Goal: Task Accomplishment & Management: Use online tool/utility

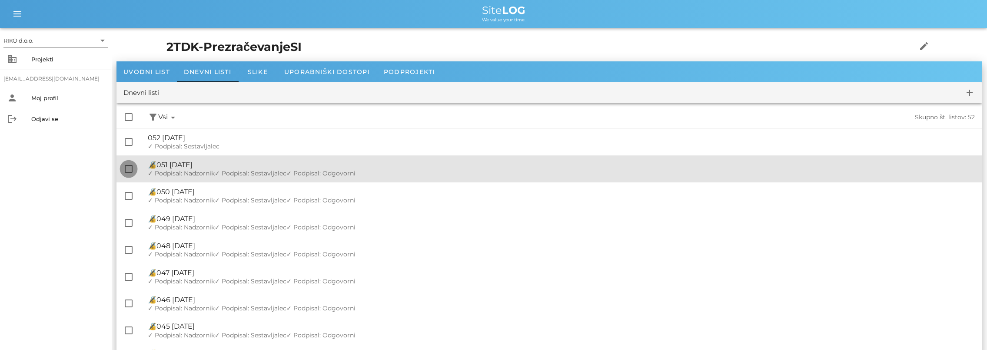
click at [129, 169] on div at bounding box center [128, 168] width 15 height 15
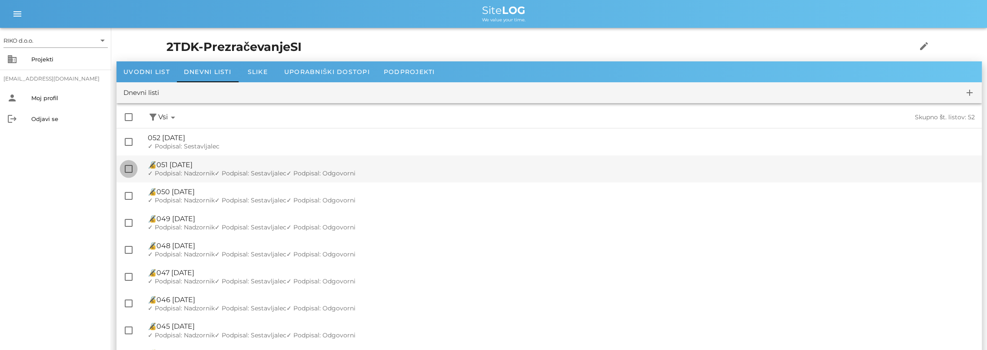
checkbox input "true"
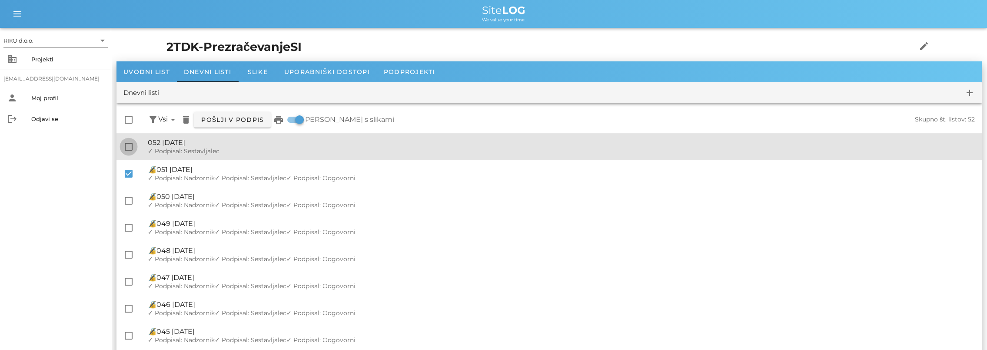
click at [130, 147] on div at bounding box center [128, 146] width 15 height 15
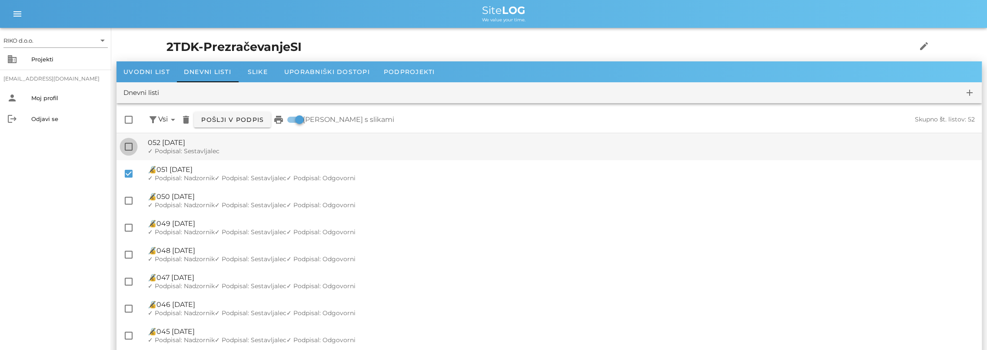
checkbox input "true"
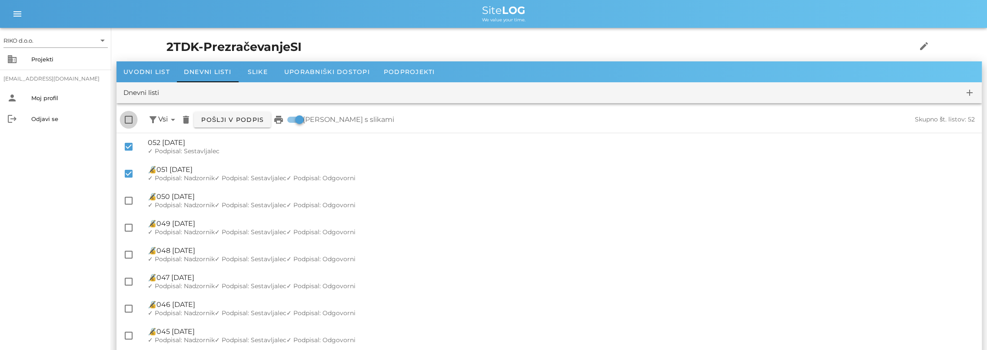
click at [129, 119] on div at bounding box center [128, 119] width 15 height 15
checkbox input "true"
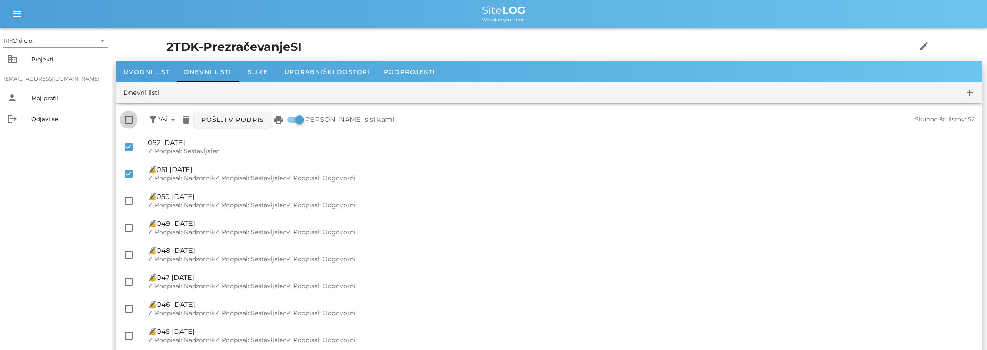
checkbox input "true"
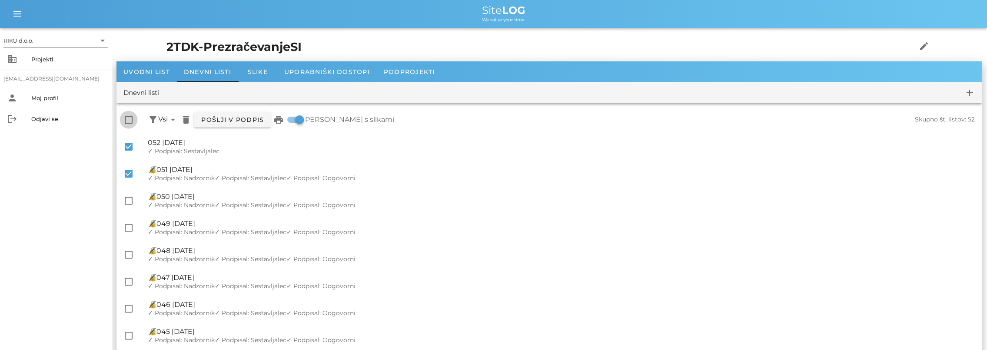
checkbox input "true"
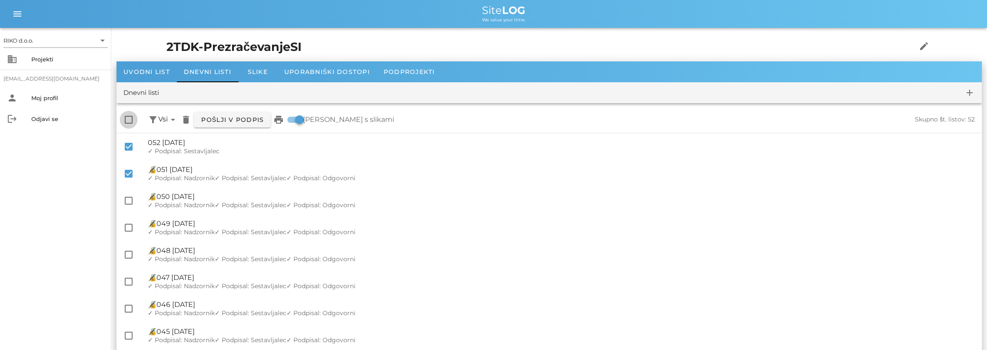
checkbox input "true"
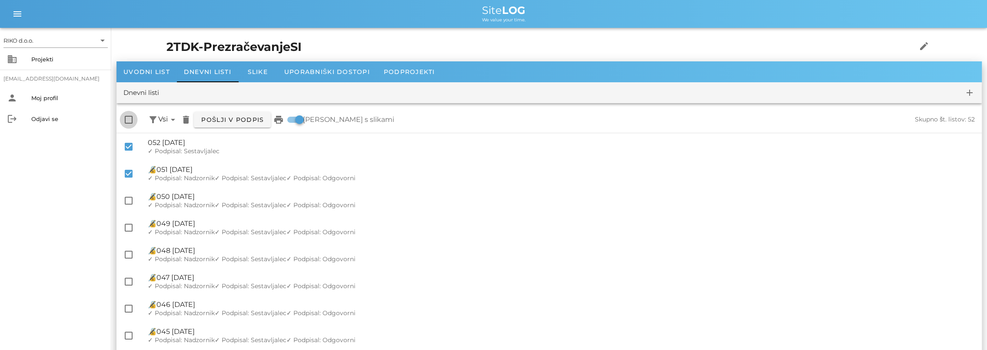
checkbox input "true"
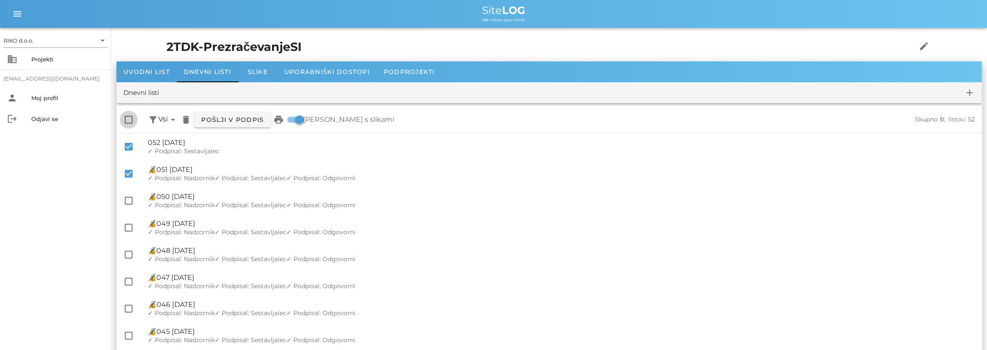
checkbox input "true"
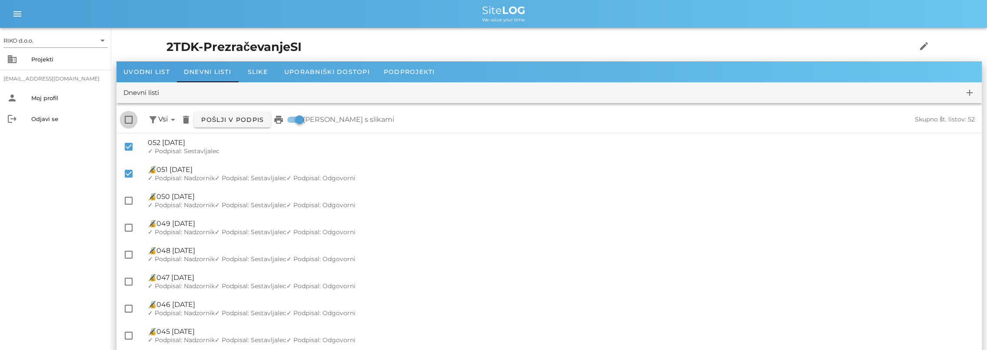
checkbox input "true"
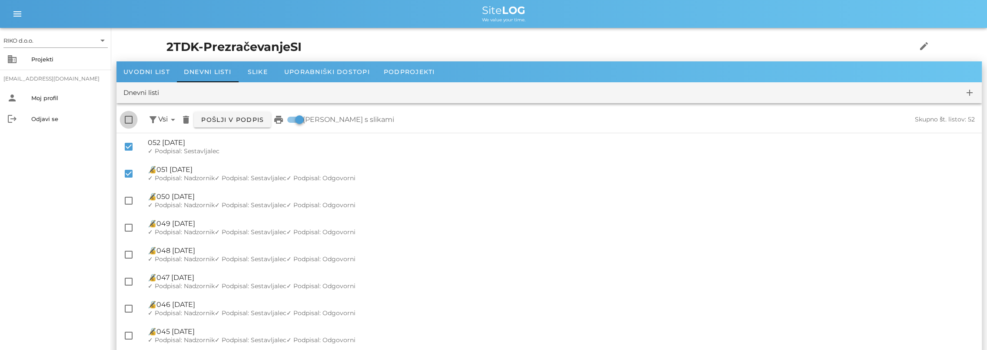
checkbox input "true"
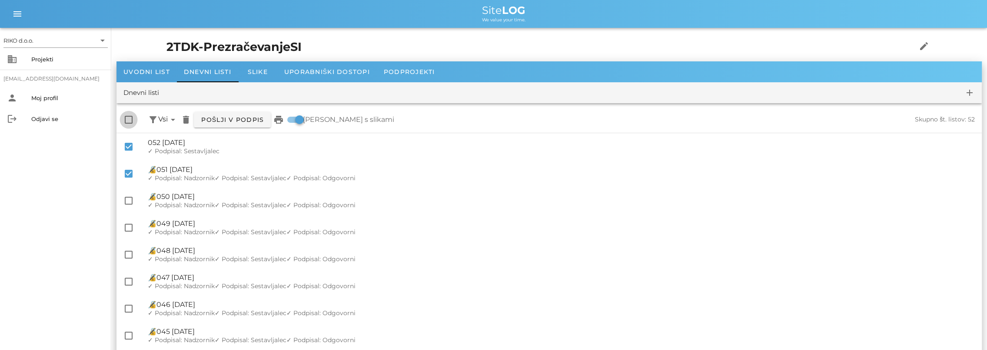
checkbox input "true"
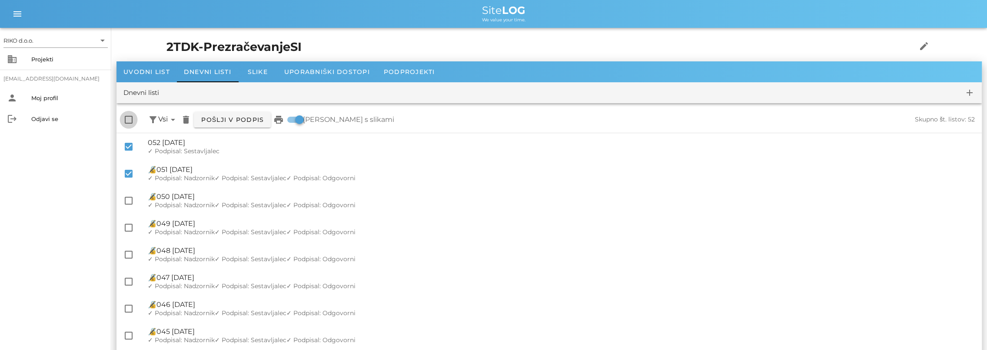
checkbox input "true"
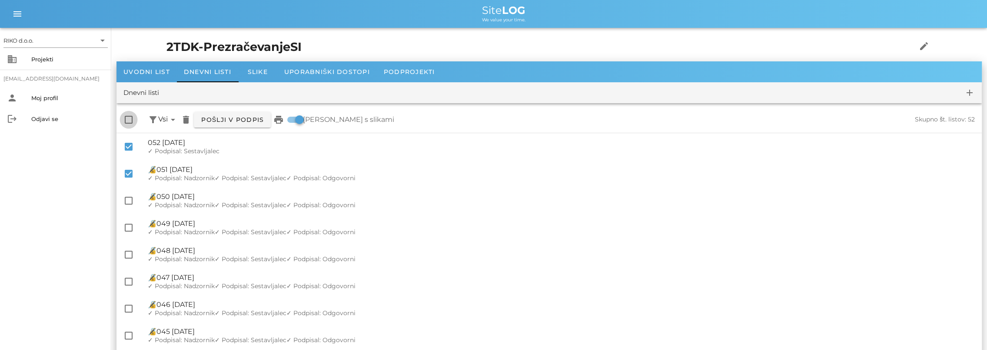
checkbox input "true"
click at [280, 124] on icon "print" at bounding box center [278, 119] width 10 height 10
click at [277, 117] on icon "print" at bounding box center [278, 119] width 10 height 10
click at [157, 76] on div "Uvodni list" at bounding box center [147, 71] width 60 height 21
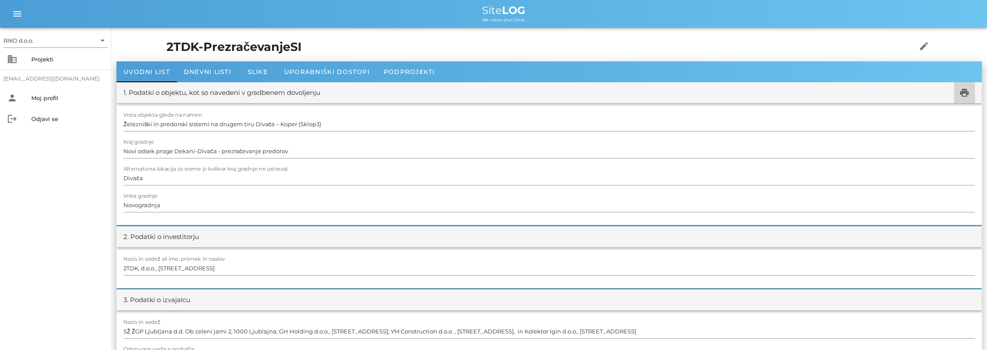
click at [962, 84] on button "print" at bounding box center [964, 92] width 21 height 21
click at [41, 65] on div "Projekti" at bounding box center [67, 59] width 73 height 14
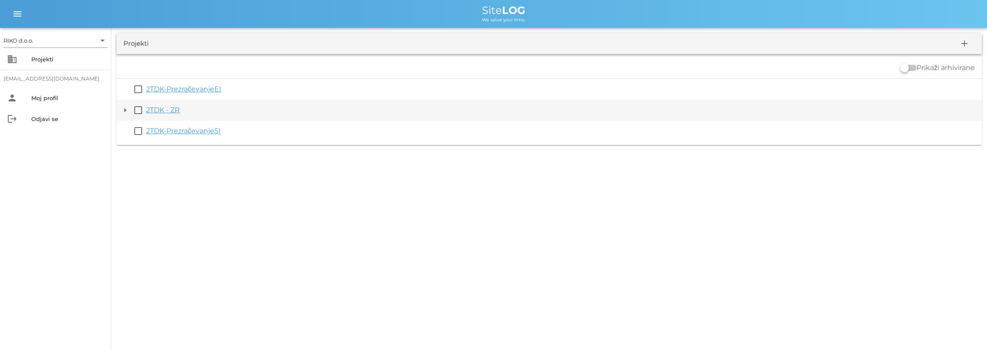
click at [124, 111] on button "arrow_drop_down" at bounding box center [125, 110] width 10 height 10
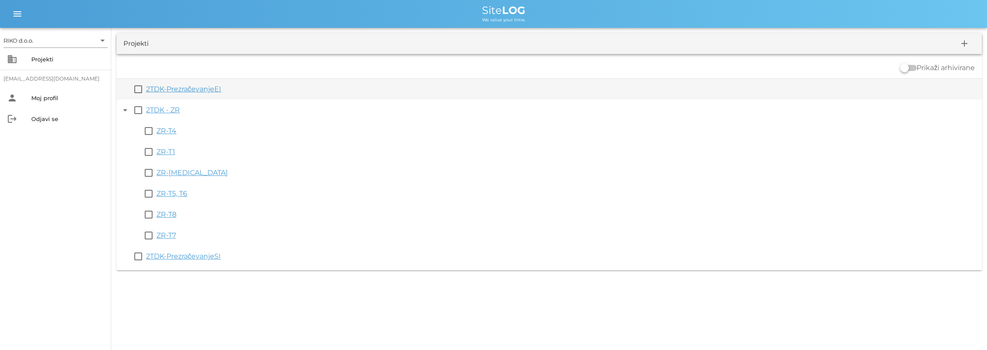
click at [210, 92] on link "2TDK-PrezračevanjeEI" at bounding box center [183, 89] width 75 height 8
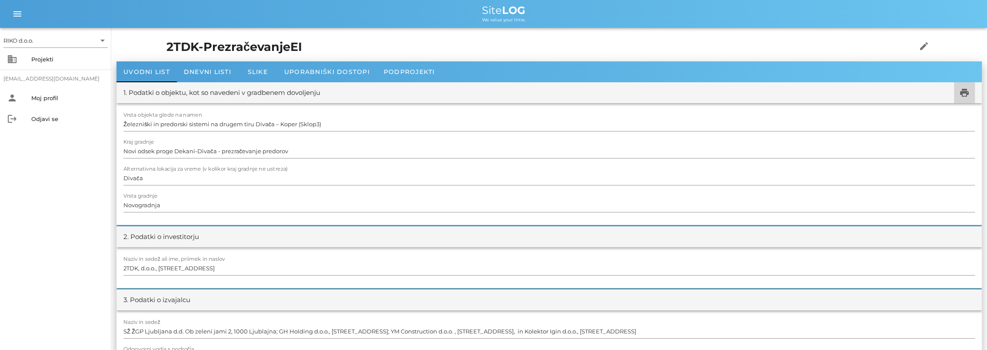
click at [969, 91] on icon "print" at bounding box center [965, 92] width 10 height 10
click at [207, 70] on span "Dnevni listi" at bounding box center [207, 72] width 47 height 8
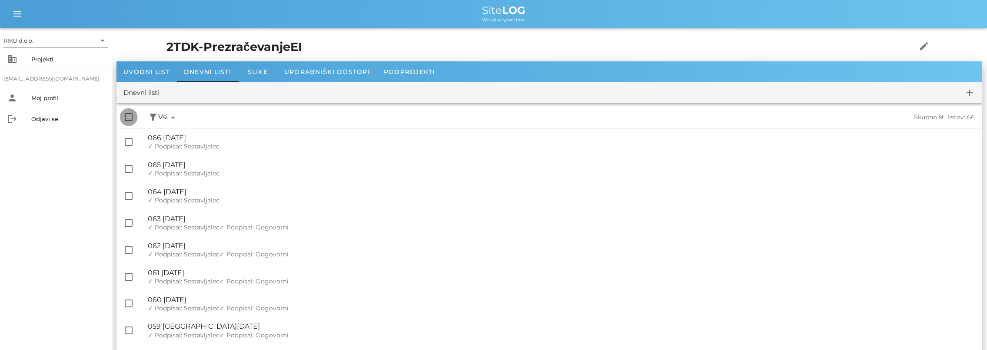
click at [128, 120] on div at bounding box center [128, 117] width 15 height 15
checkbox input "true"
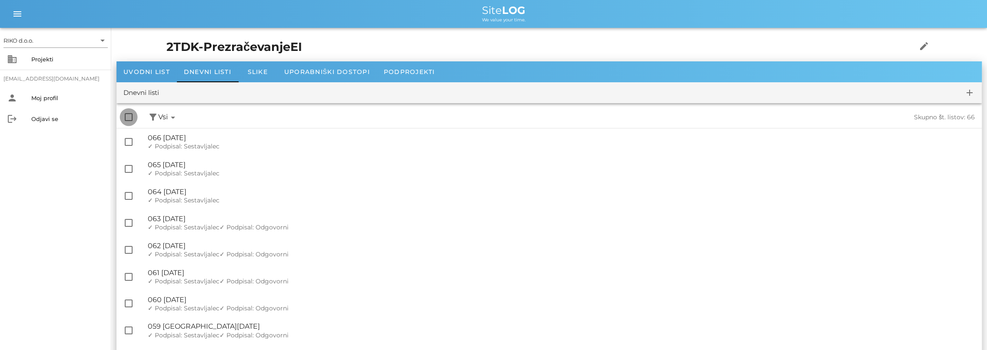
checkbox input "true"
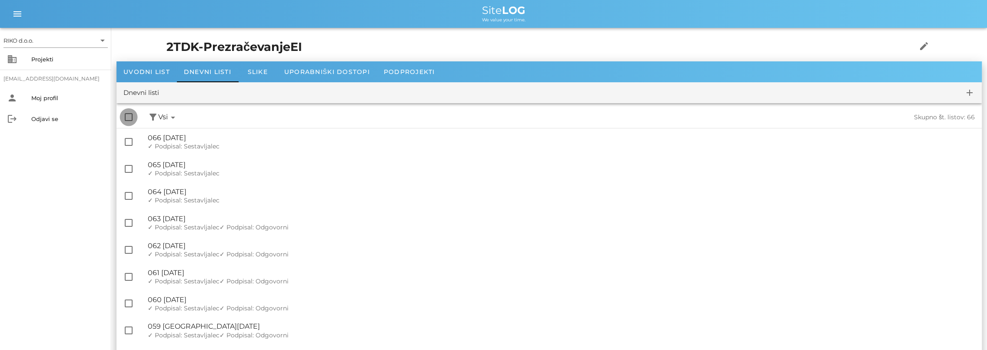
checkbox input "true"
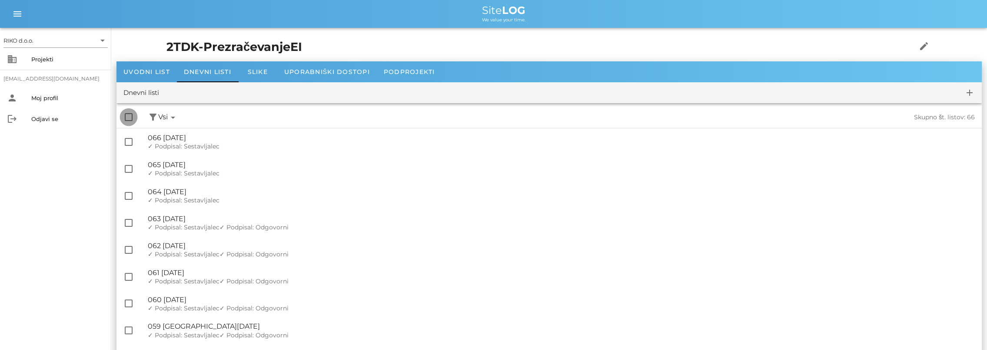
checkbox input "true"
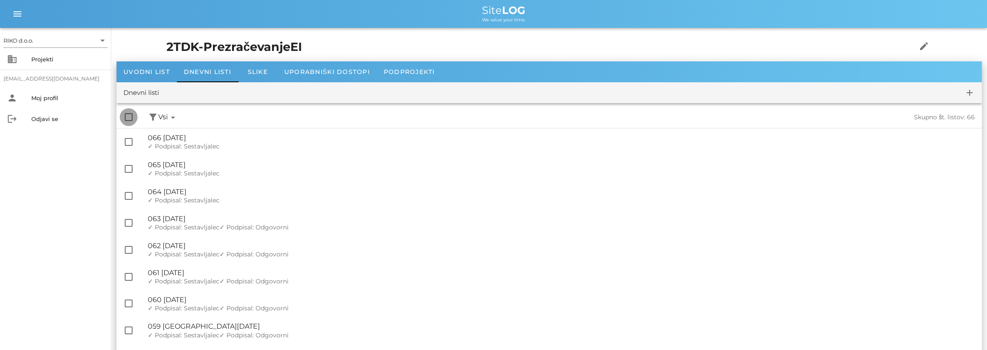
checkbox input "true"
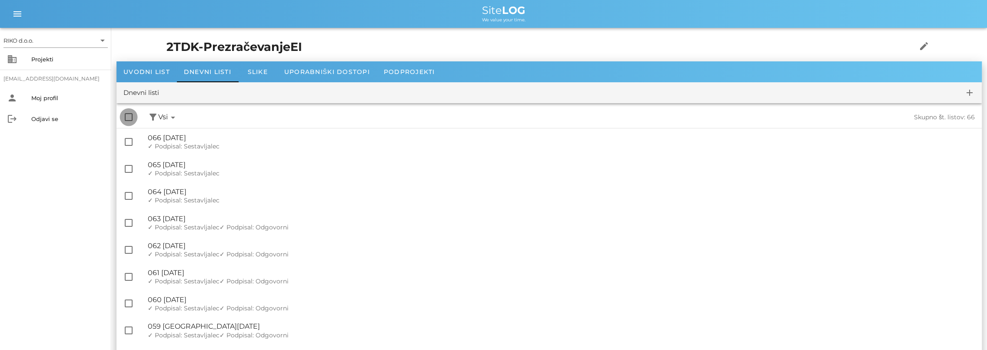
checkbox input "true"
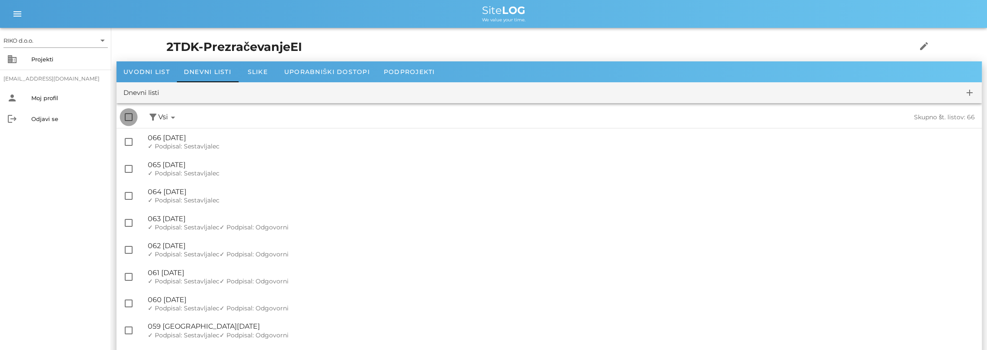
checkbox input "true"
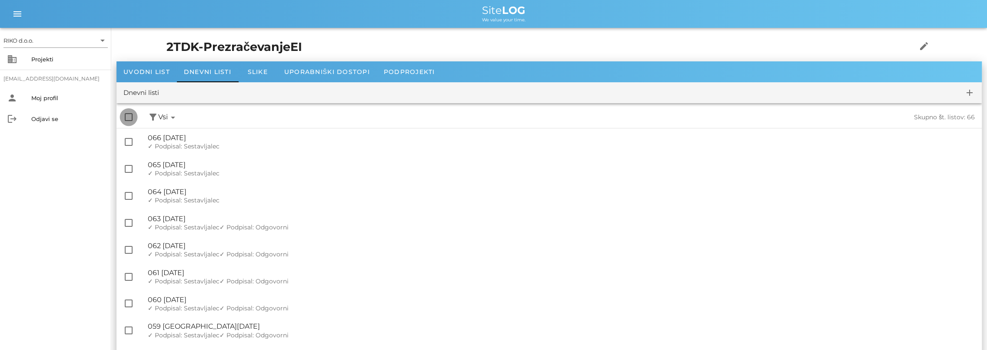
checkbox input "true"
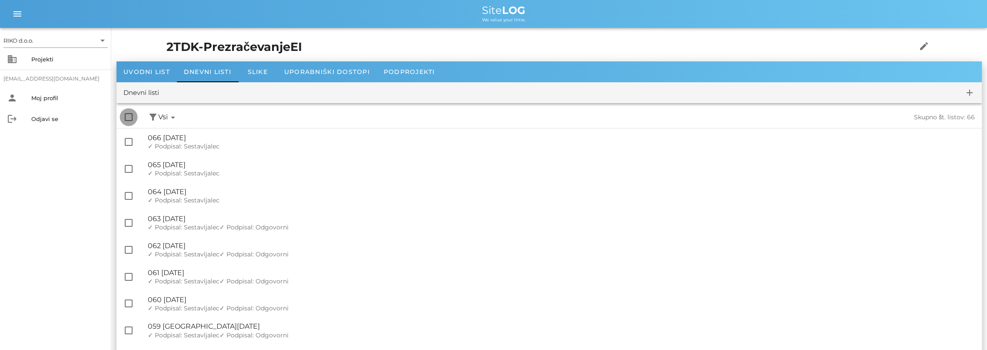
checkbox input "true"
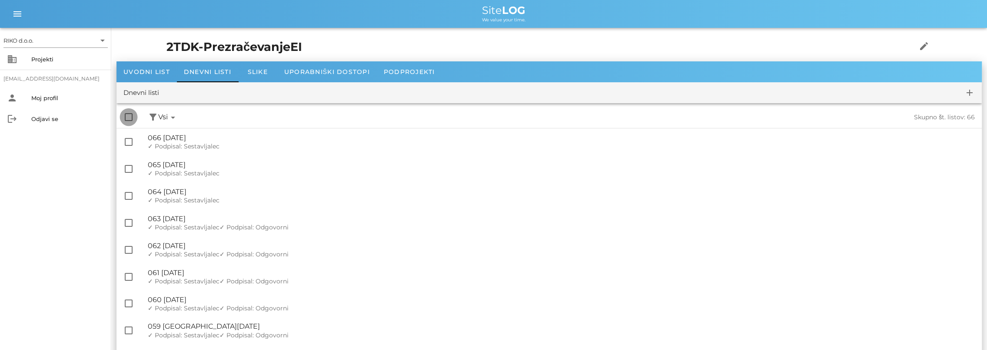
checkbox input "true"
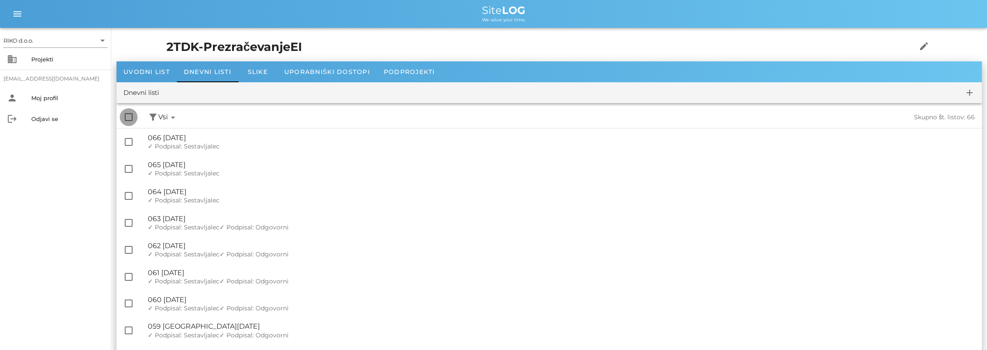
checkbox input "true"
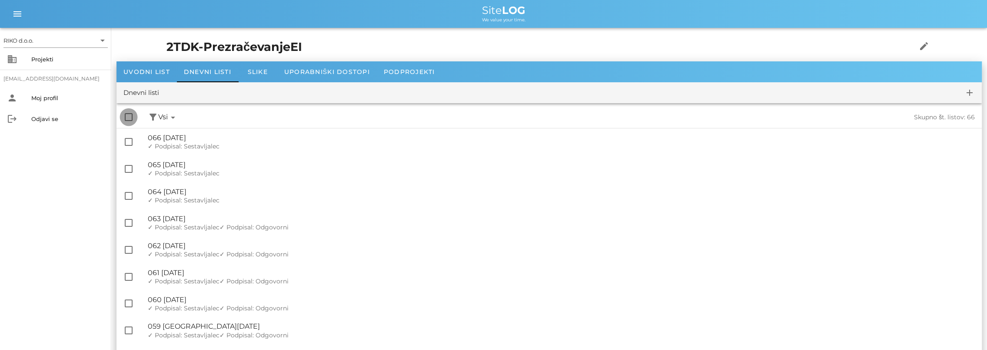
checkbox input "true"
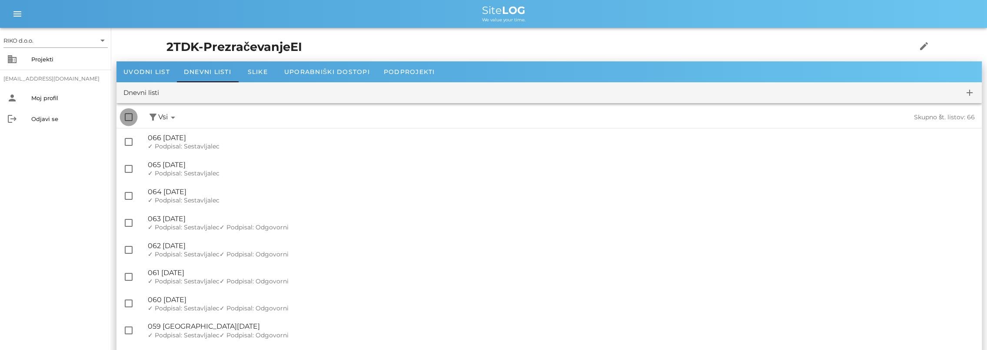
checkbox input "true"
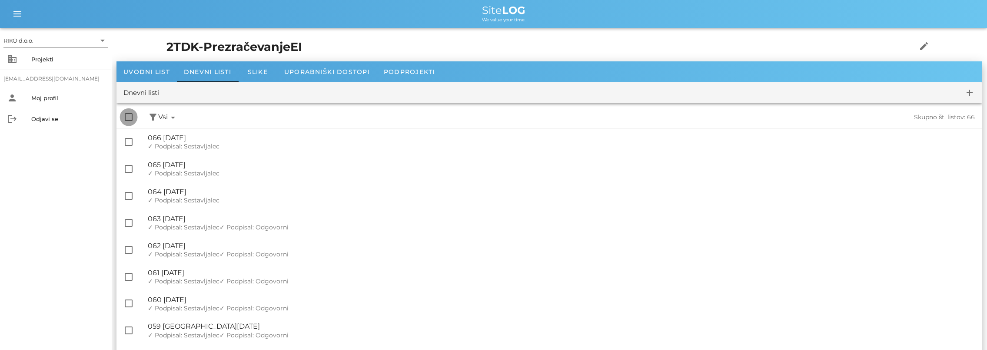
checkbox input "true"
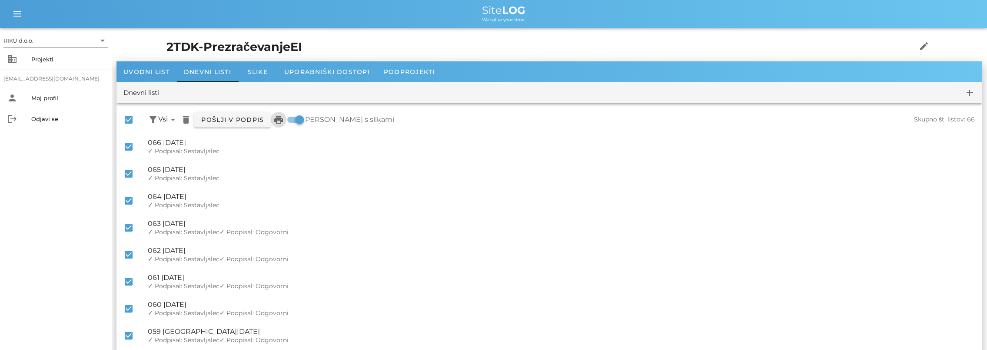
click at [281, 123] on icon "print" at bounding box center [278, 119] width 10 height 10
click at [49, 68] on div "business Projekti" at bounding box center [55, 59] width 111 height 21
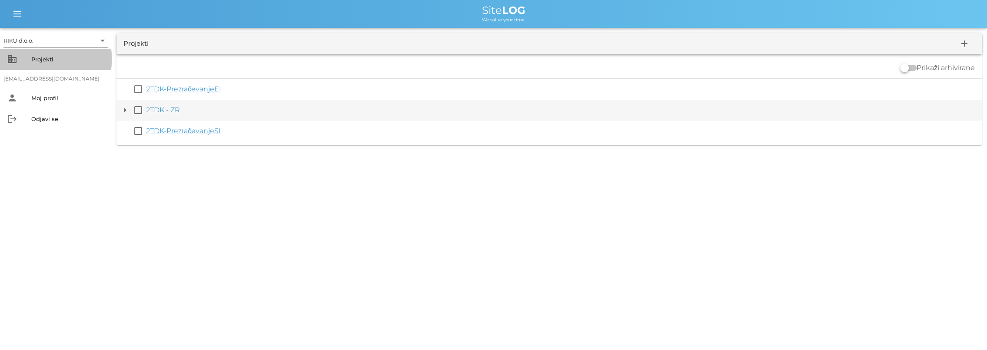
click at [123, 110] on button "arrow_drop_down" at bounding box center [125, 110] width 10 height 10
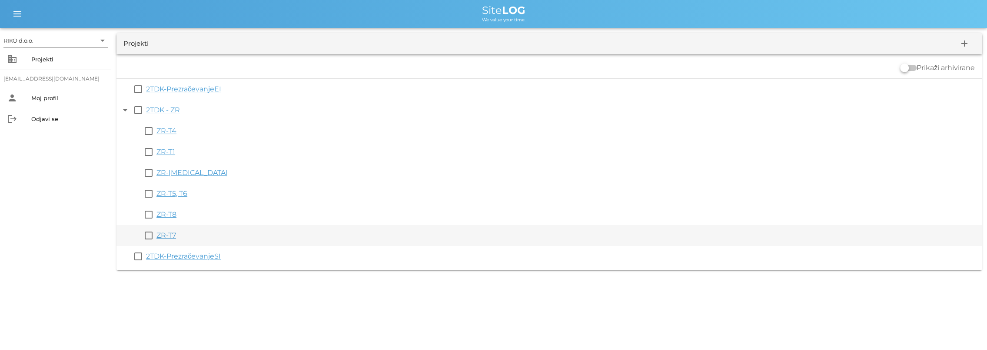
click at [170, 235] on link "ZR-T7" at bounding box center [167, 235] width 20 height 8
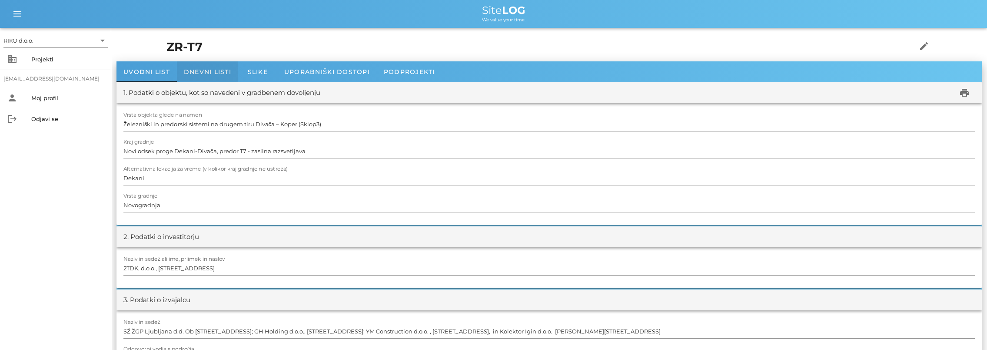
click at [210, 70] on span "Dnevni listi" at bounding box center [207, 72] width 47 height 8
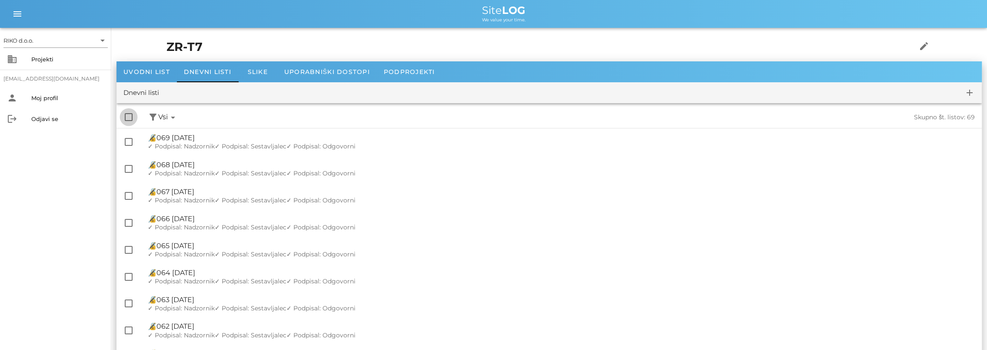
click at [130, 118] on div at bounding box center [128, 117] width 15 height 15
checkbox input "true"
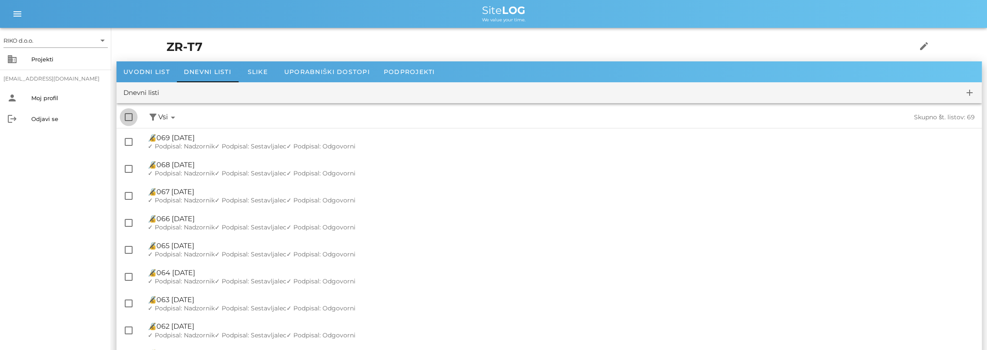
checkbox input "true"
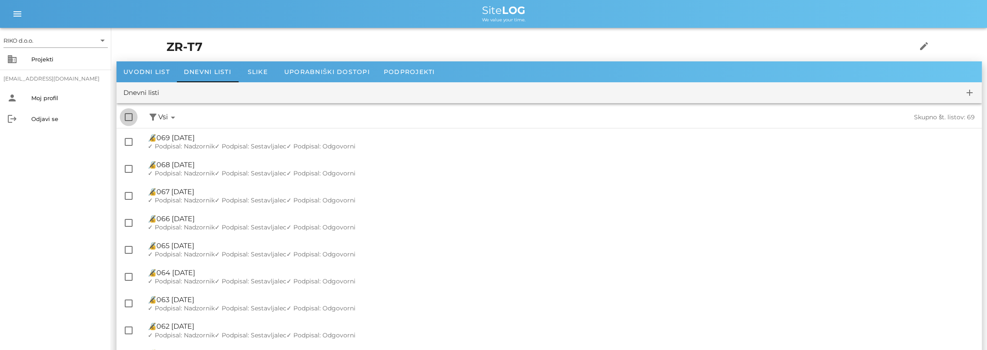
checkbox input "true"
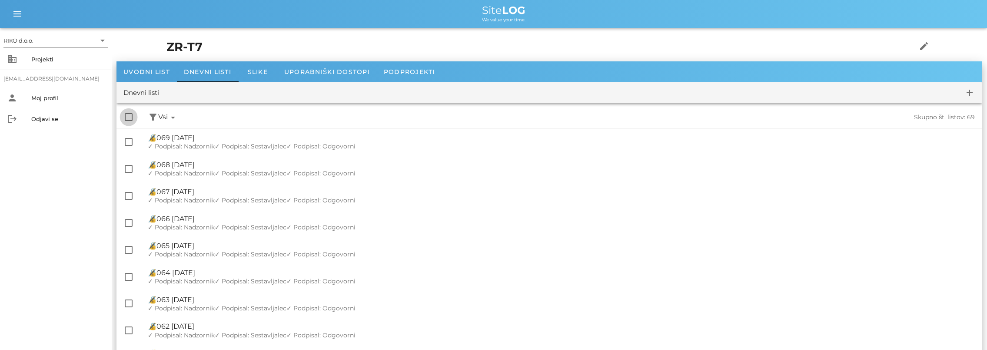
checkbox input "true"
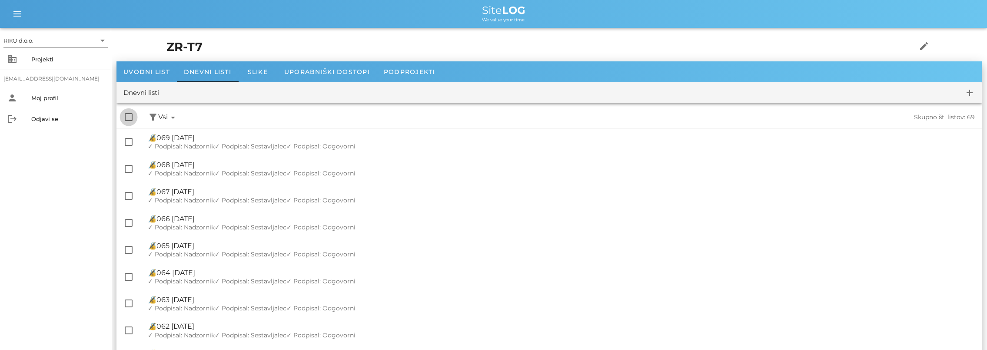
checkbox input "true"
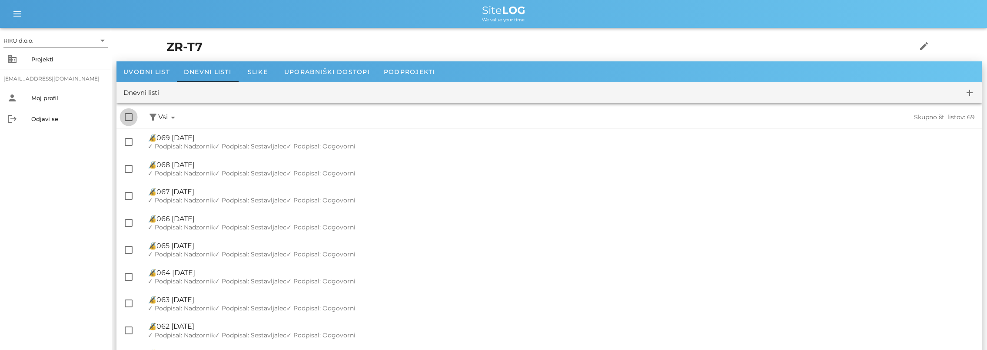
checkbox input "true"
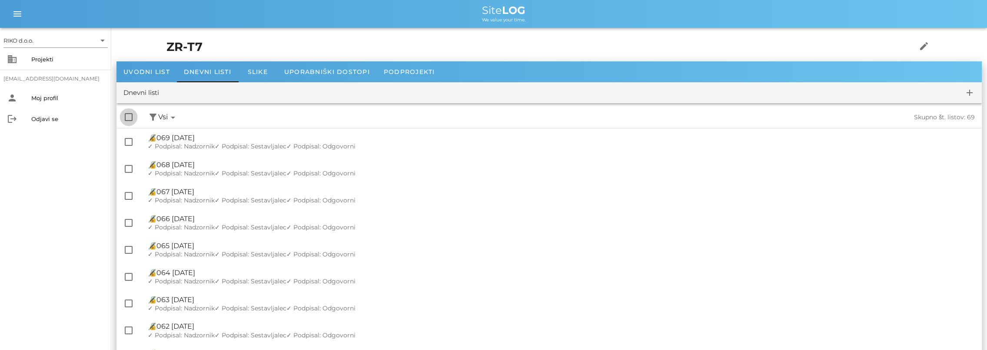
checkbox input "true"
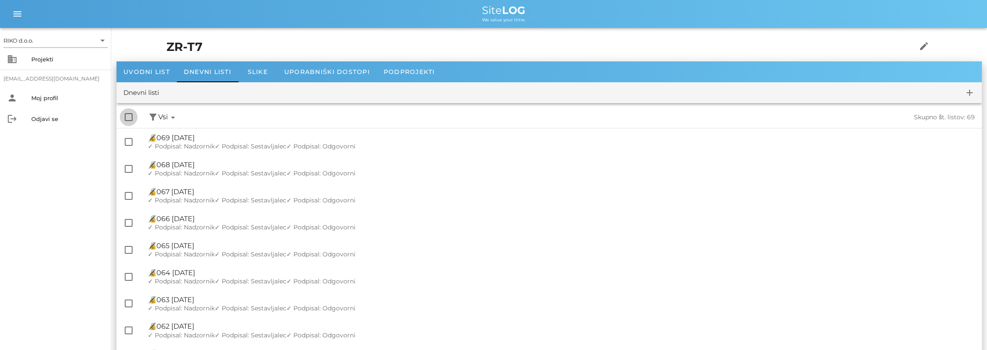
checkbox input "true"
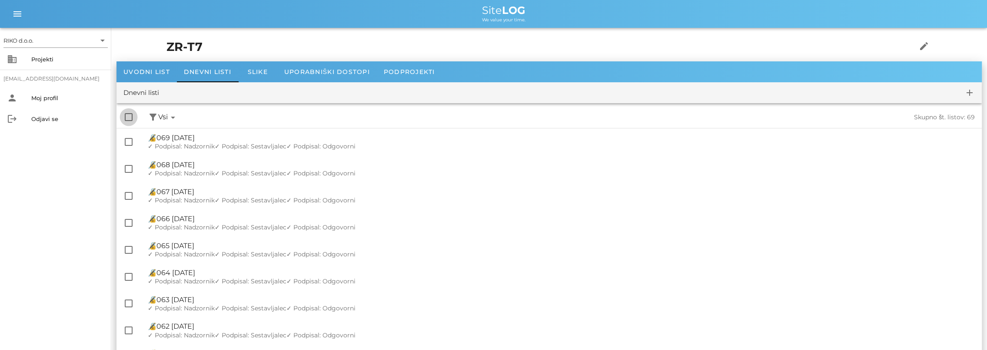
checkbox input "true"
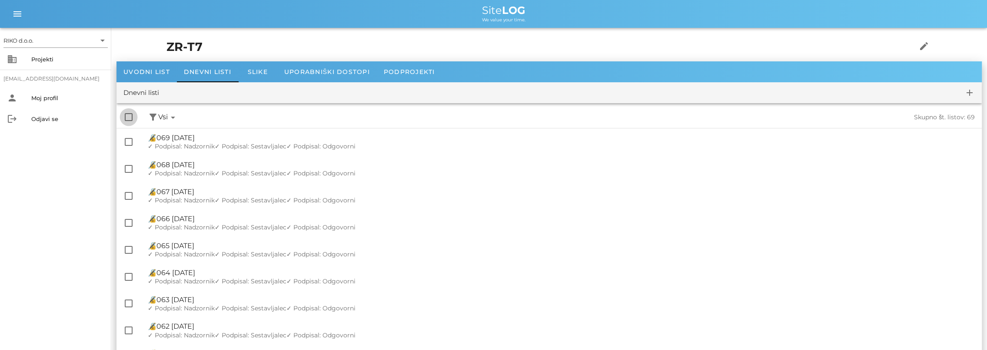
checkbox input "true"
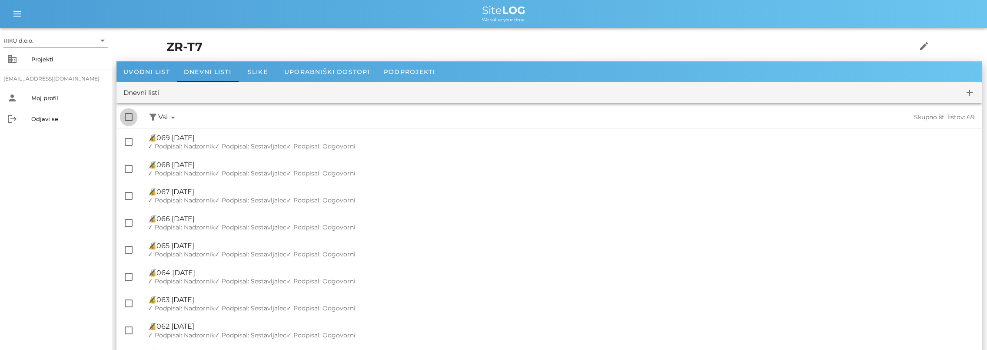
checkbox input "true"
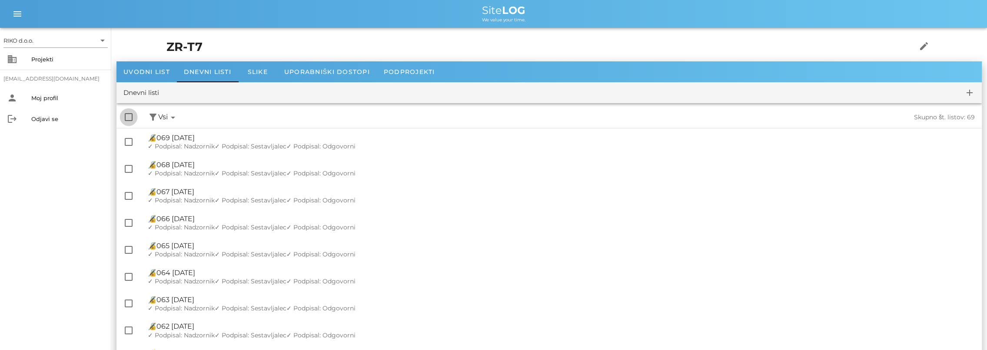
checkbox input "true"
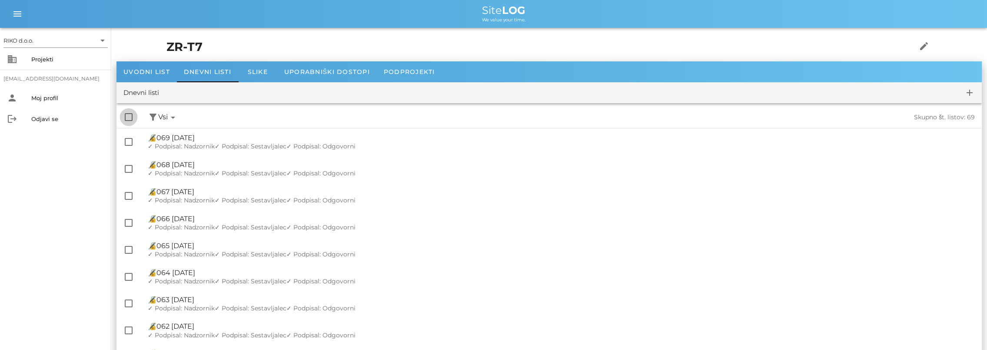
checkbox input "true"
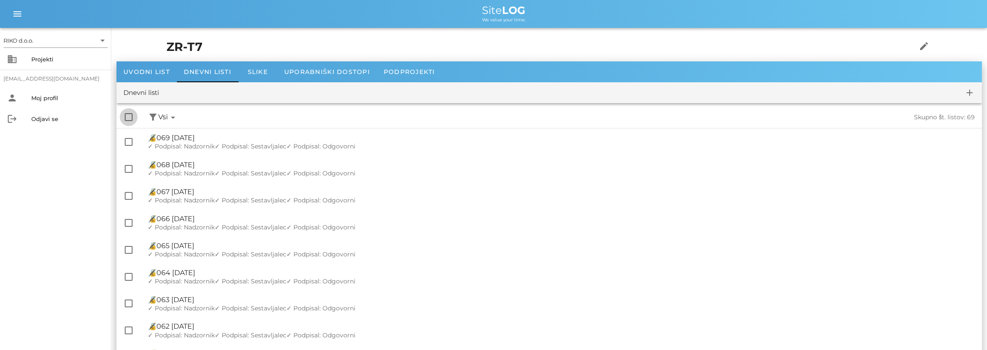
checkbox input "true"
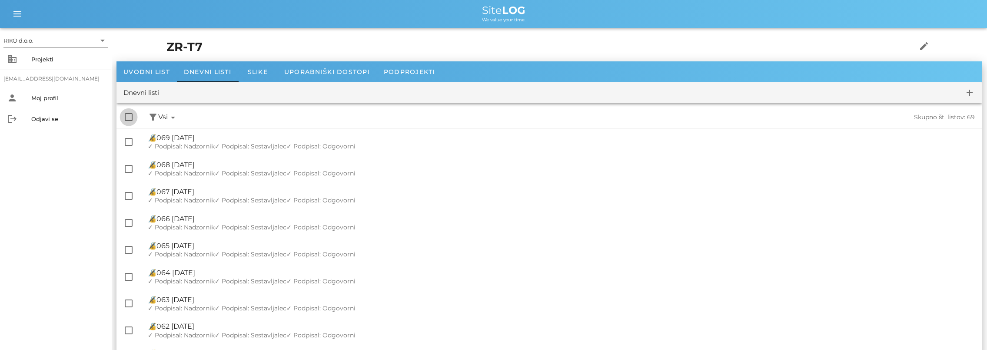
checkbox input "true"
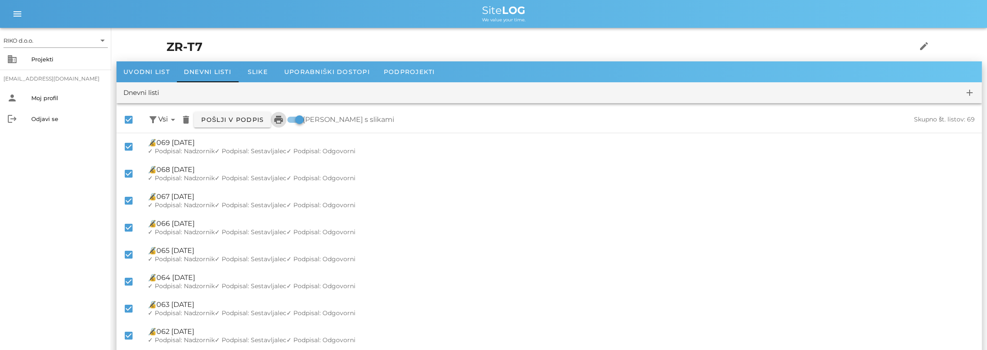
click at [283, 121] on icon "print" at bounding box center [278, 119] width 10 height 10
click at [137, 78] on div "Uvodni list" at bounding box center [147, 71] width 60 height 21
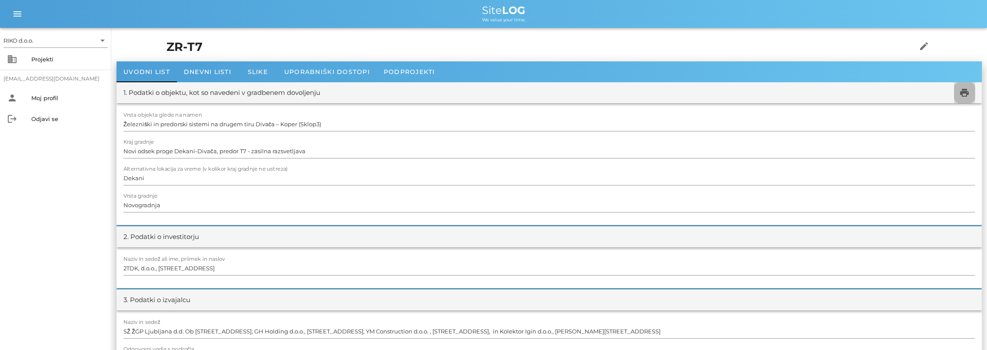
click at [971, 97] on span "print" at bounding box center [964, 92] width 21 height 10
click at [26, 60] on div "business Projekti" at bounding box center [55, 59] width 111 height 21
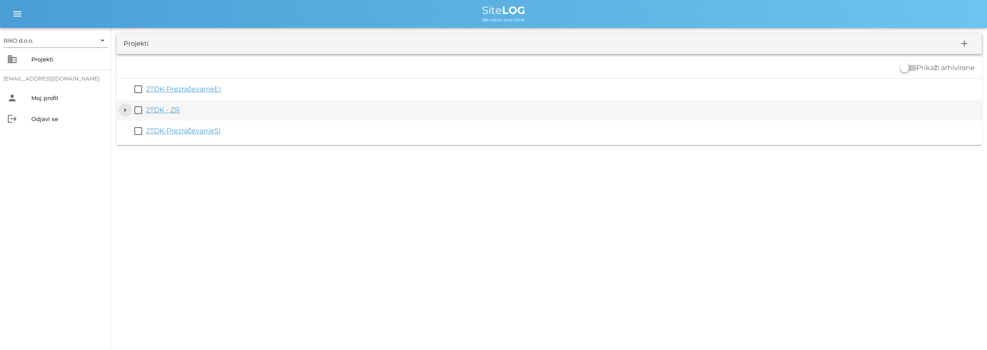
click at [127, 110] on button "arrow_drop_down" at bounding box center [125, 110] width 10 height 10
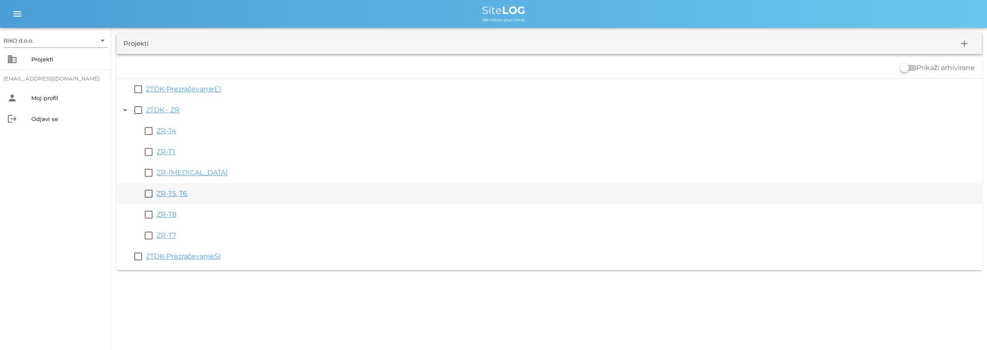
click at [182, 195] on link "ZR-T5, T6" at bounding box center [172, 193] width 31 height 8
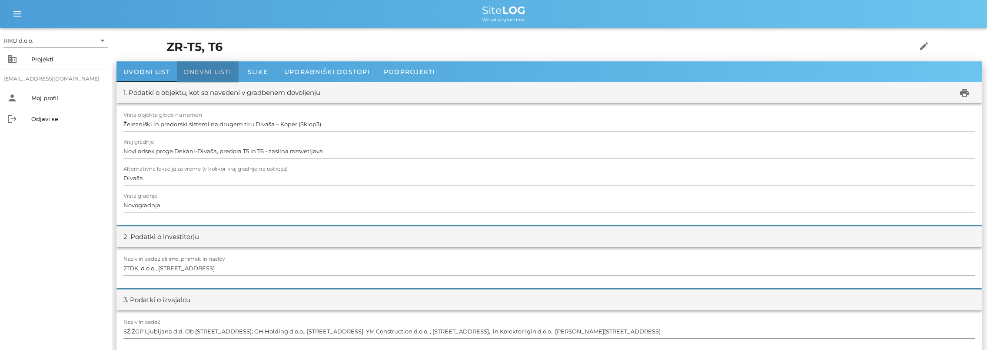
click at [198, 74] on span "Dnevni listi" at bounding box center [207, 72] width 47 height 8
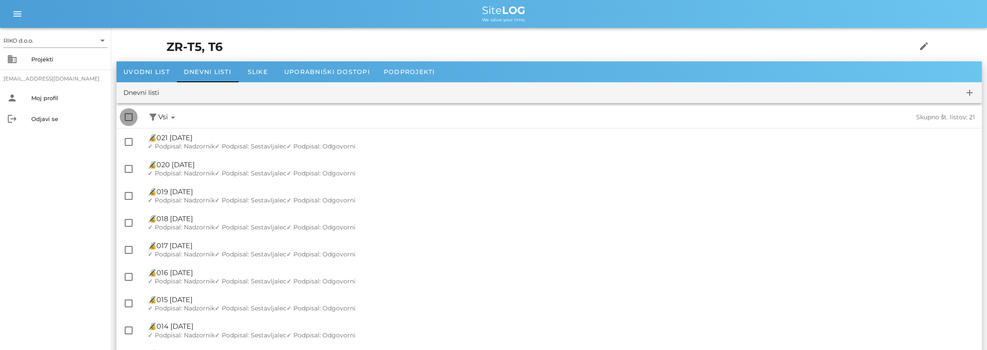
click at [125, 115] on div at bounding box center [128, 117] width 15 height 15
checkbox input "true"
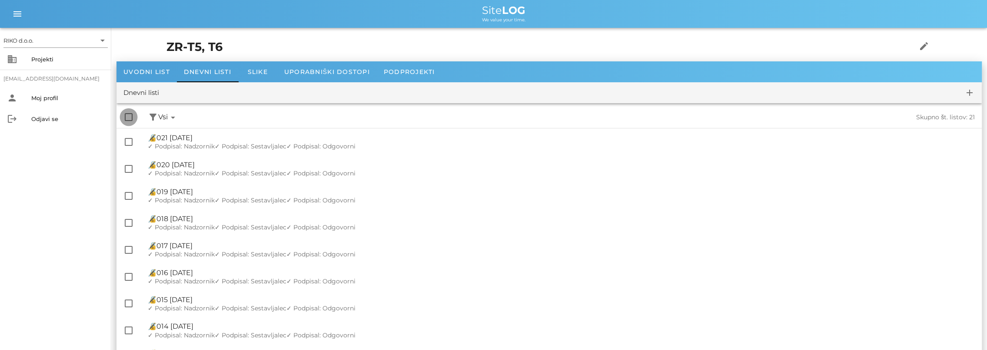
checkbox input "true"
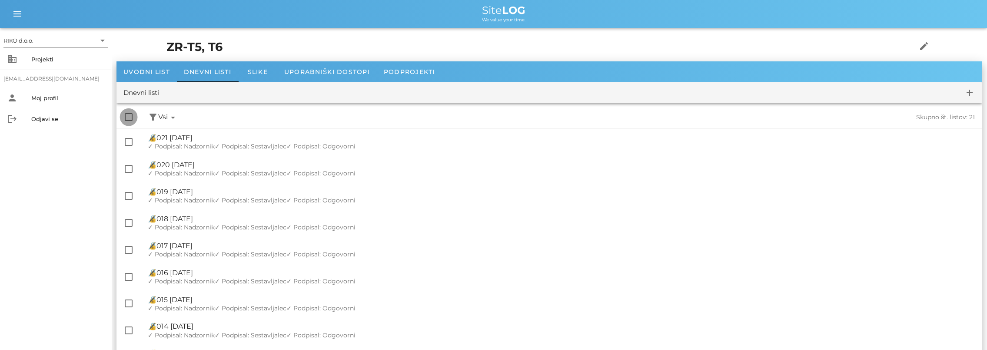
checkbox input "true"
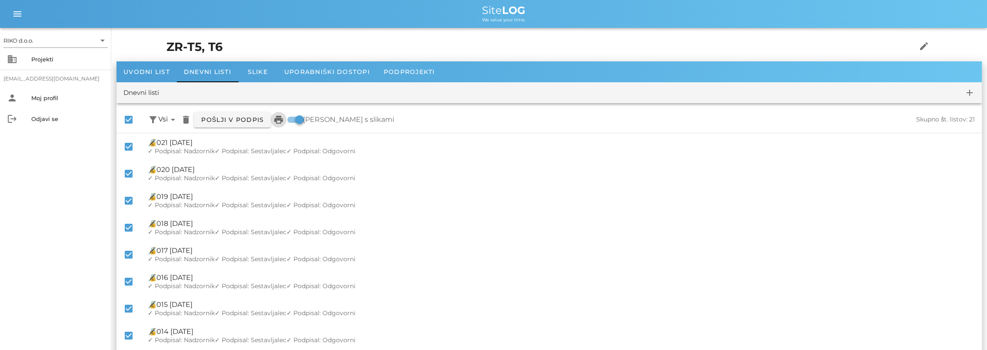
click at [278, 124] on icon "print" at bounding box center [278, 119] width 10 height 10
click at [153, 65] on div "Uvodni list" at bounding box center [147, 71] width 60 height 21
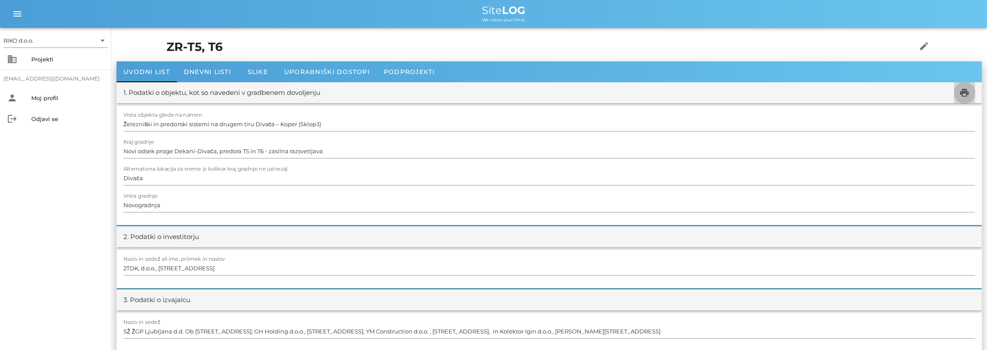
click at [964, 94] on icon "print" at bounding box center [965, 92] width 10 height 10
click at [13, 61] on icon "business" at bounding box center [12, 59] width 10 height 10
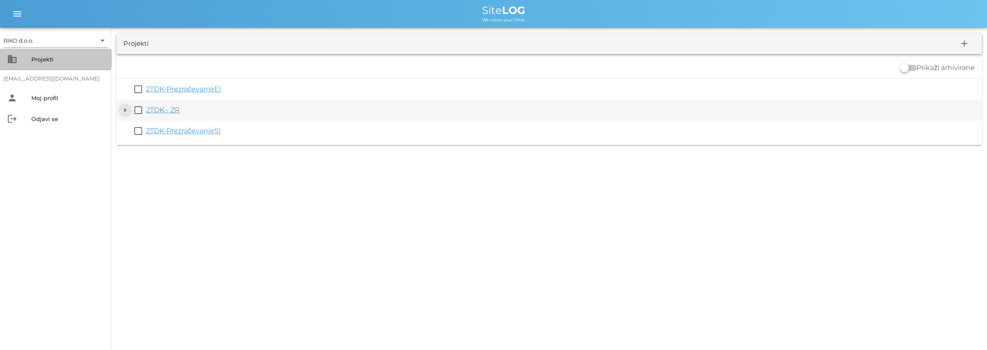
click at [128, 109] on button "arrow_drop_down" at bounding box center [125, 110] width 10 height 10
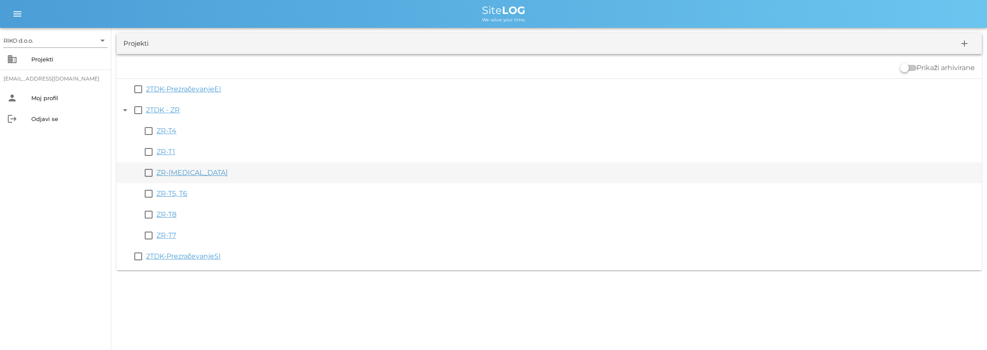
click at [171, 171] on link "ZR-[MEDICAL_DATA]" at bounding box center [192, 172] width 71 height 8
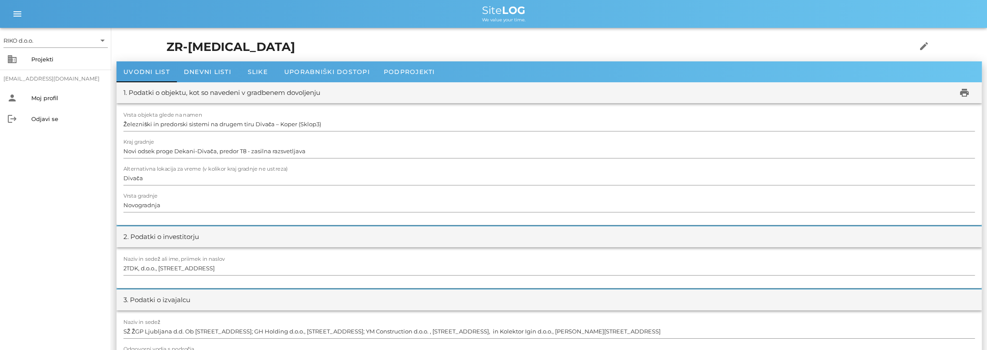
click at [212, 82] on div "1. Podatki o objektu, kot so navedeni v gradbenem dovoljenju print" at bounding box center [550, 92] width 866 height 21
click at [211, 76] on div "Dnevni listi" at bounding box center [207, 71] width 61 height 21
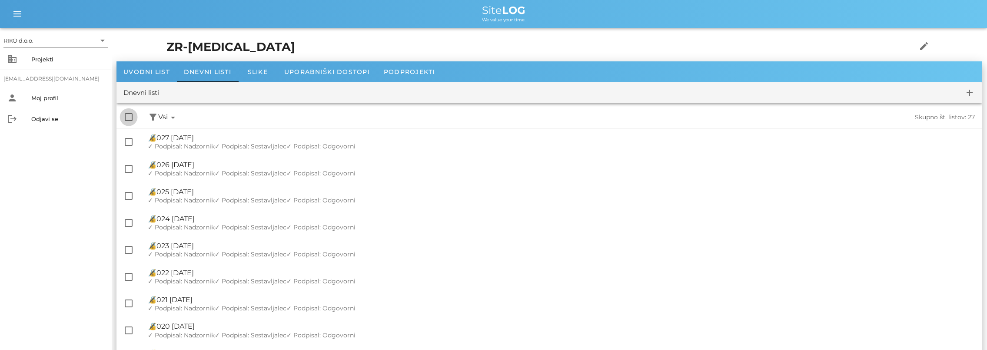
click at [128, 117] on div at bounding box center [128, 117] width 15 height 15
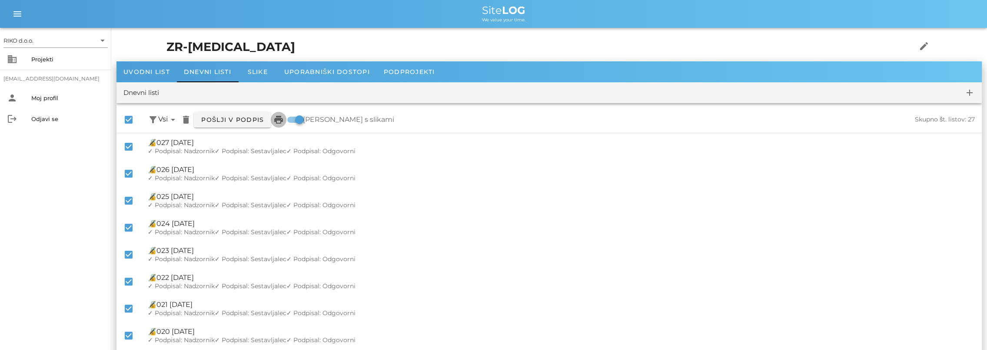
click at [279, 123] on icon "print" at bounding box center [278, 119] width 10 height 10
click at [156, 75] on span "Uvodni list" at bounding box center [146, 72] width 47 height 8
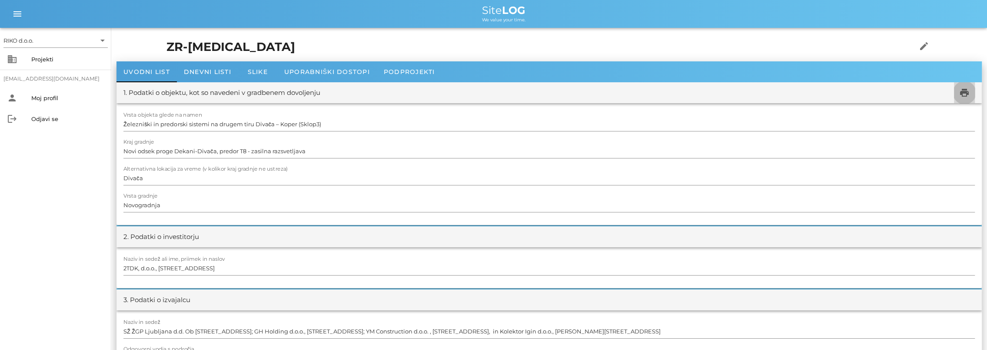
click at [961, 89] on icon "print" at bounding box center [965, 92] width 10 height 10
